Goal: Ask a question

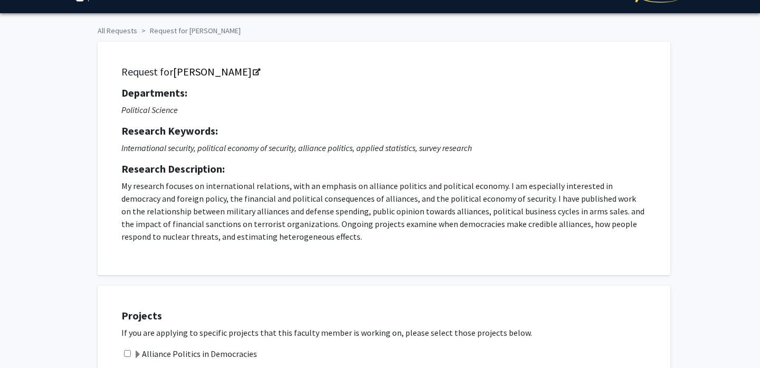
scroll to position [372, 0]
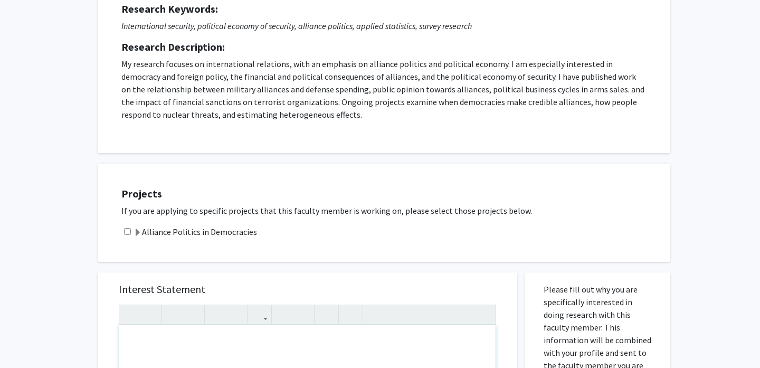
drag, startPoint x: 128, startPoint y: 116, endPoint x: 196, endPoint y: 137, distance: 70.8
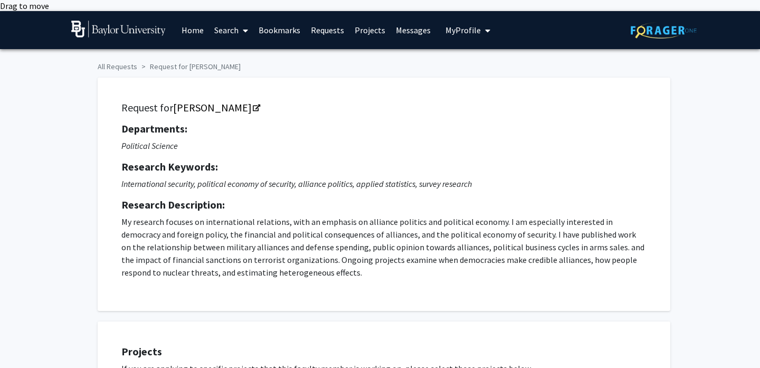
scroll to position [337, 0]
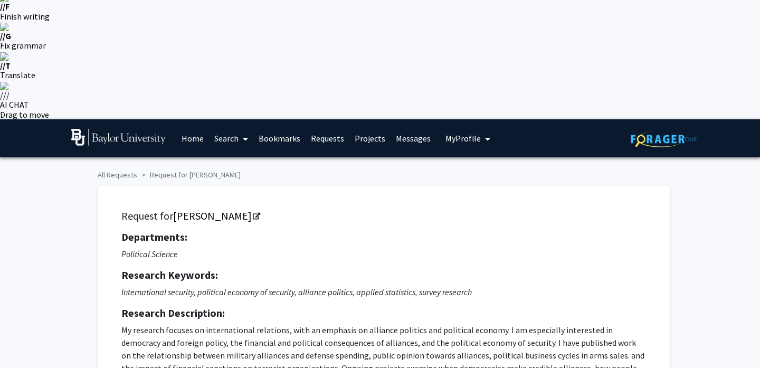
scroll to position [0, 0]
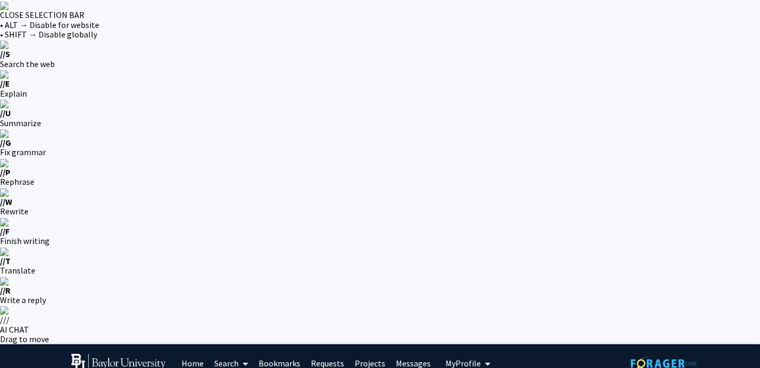
drag, startPoint x: 116, startPoint y: 210, endPoint x: 313, endPoint y: 256, distance: 202.2
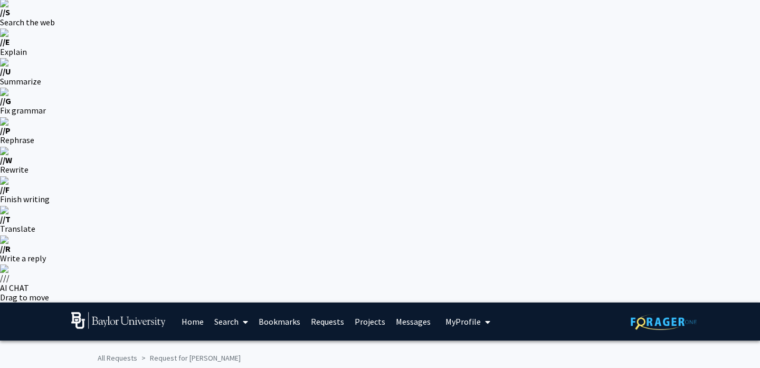
scroll to position [42, 0]
